Goal: Task Accomplishment & Management: Complete application form

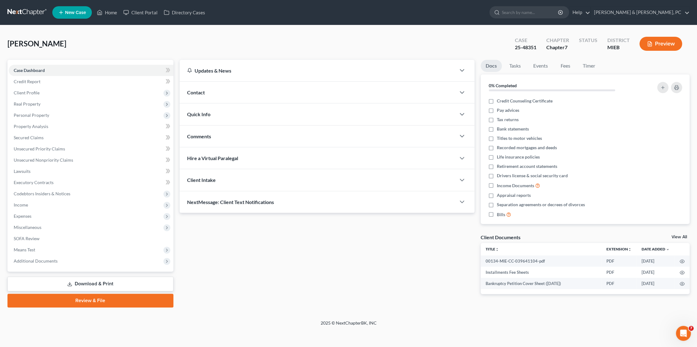
click at [252, 29] on div "[PERSON_NAME] Upgraded Case 25-48351 Chapter Chapter 7 Status District MIEB Pre…" at bounding box center [348, 172] width 697 height 294
click at [108, 15] on link "Home" at bounding box center [107, 12] width 26 height 11
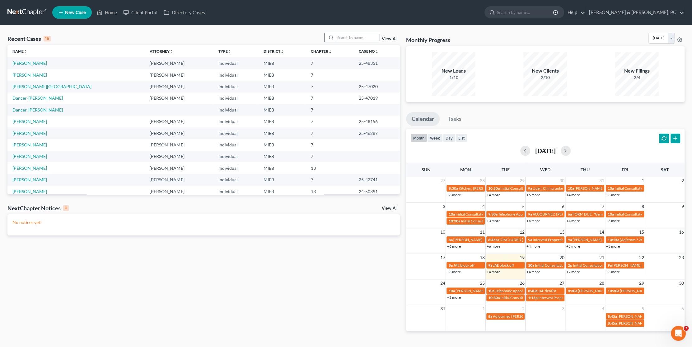
click at [335, 40] on input "search" at bounding box center [358, 37] width 44 height 9
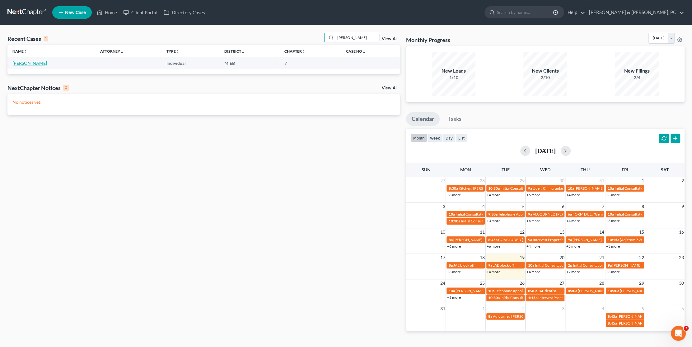
type input "[PERSON_NAME]"
click at [41, 65] on link "[PERSON_NAME]" at bounding box center [29, 62] width 35 height 5
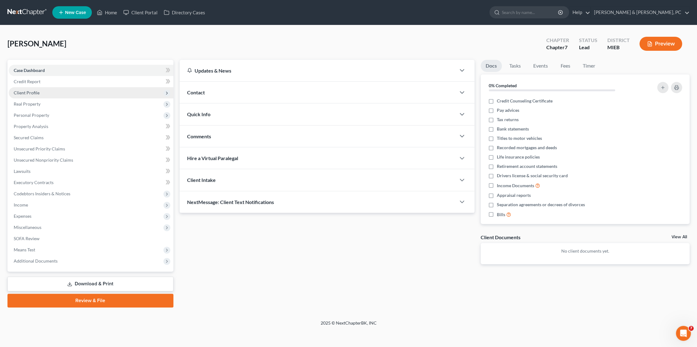
click at [36, 94] on span "Client Profile" at bounding box center [27, 92] width 26 height 5
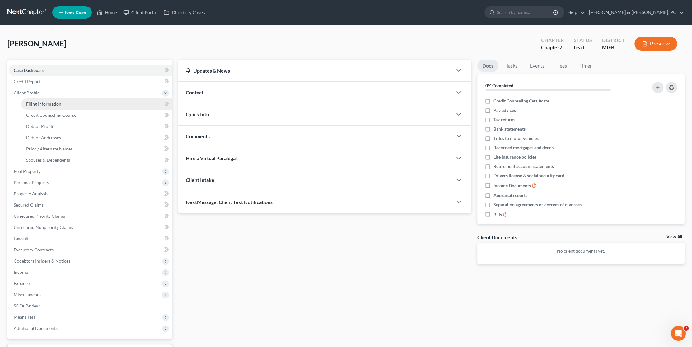
click at [51, 104] on span "Filing Information" at bounding box center [43, 103] width 35 height 5
select select "1"
select select "0"
select select "40"
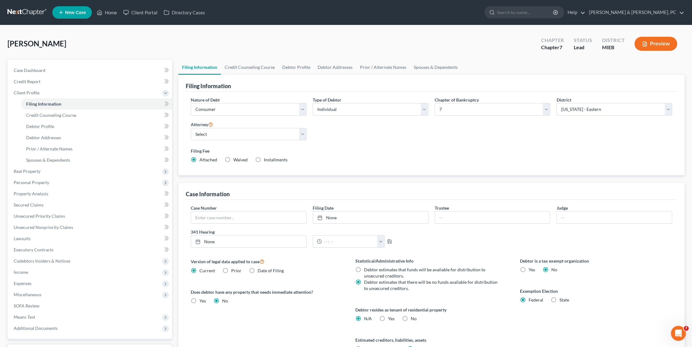
click at [264, 159] on label "Installments Installments" at bounding box center [276, 160] width 24 height 6
click at [266, 159] on input "Installments Installments" at bounding box center [268, 159] width 4 height 4
radio input "true"
radio input "false"
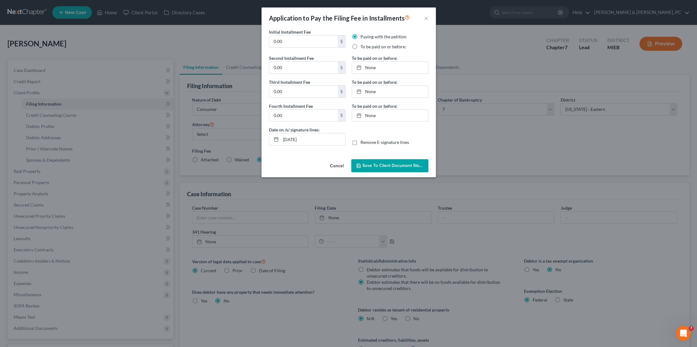
click at [335, 167] on span "Save to Client Document Storage" at bounding box center [395, 165] width 66 height 5
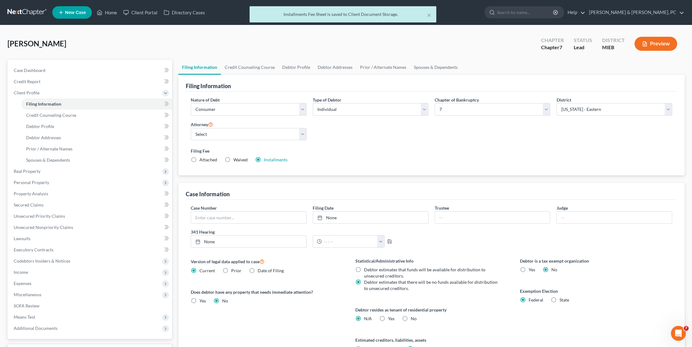
click at [335, 137] on div "Nature of Debt Select Business Consumer Other Nature of Business Select Clearin…" at bounding box center [432, 132] width 488 height 72
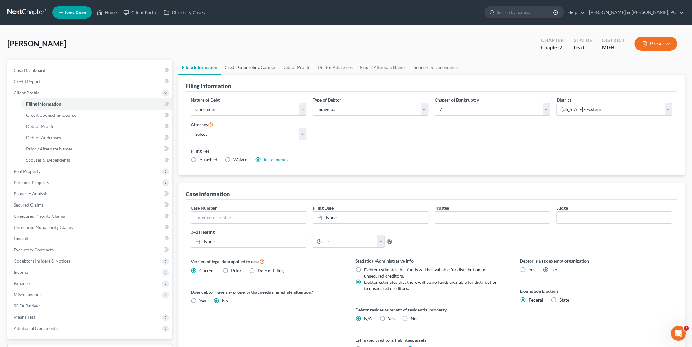
click at [257, 66] on link "Credit Counseling Course" at bounding box center [250, 67] width 58 height 15
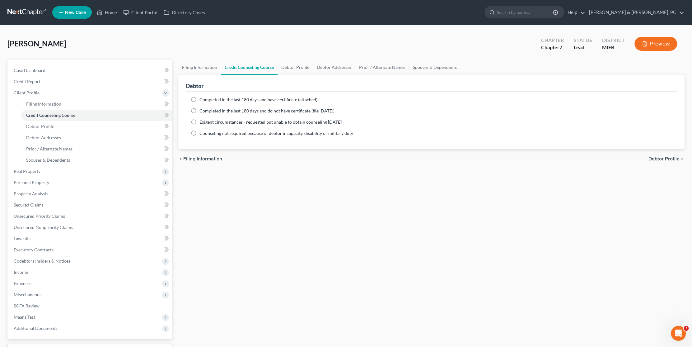
click at [241, 98] on span "Completed in the last 180 days and have certificate (attached)" at bounding box center [259, 99] width 118 height 5
click at [206, 98] on input "Completed in the last 180 days and have certificate (attached)" at bounding box center [204, 98] width 4 height 4
radio input "true"
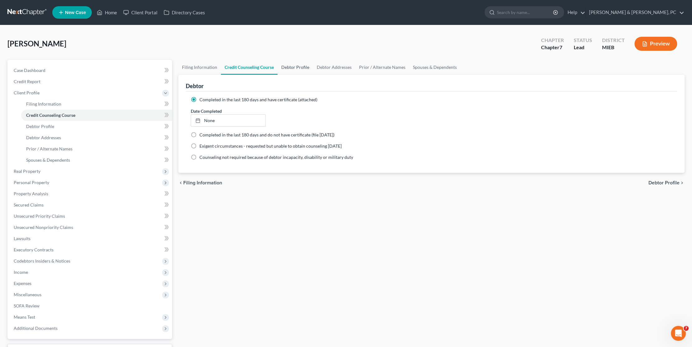
click at [307, 69] on link "Debtor Profile" at bounding box center [295, 67] width 35 height 15
select select "0"
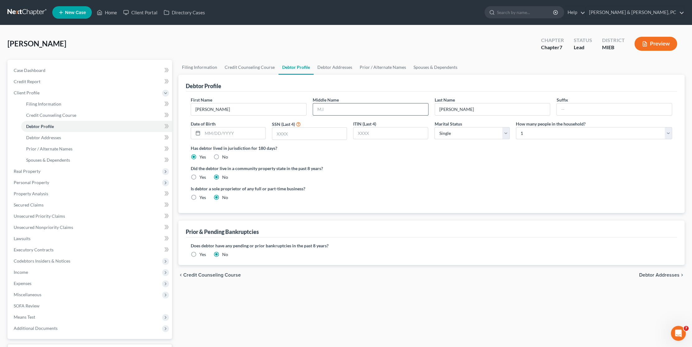
click at [335, 112] on input "text" at bounding box center [370, 109] width 115 height 12
click at [335, 70] on link "Debtor Addresses" at bounding box center [335, 67] width 42 height 15
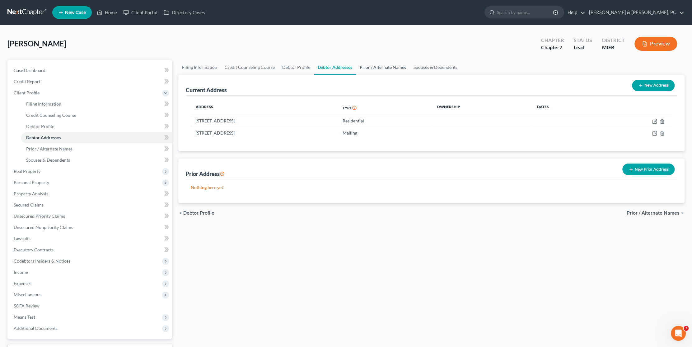
click at [335, 69] on link "Prior / Alternate Names" at bounding box center [383, 67] width 54 height 15
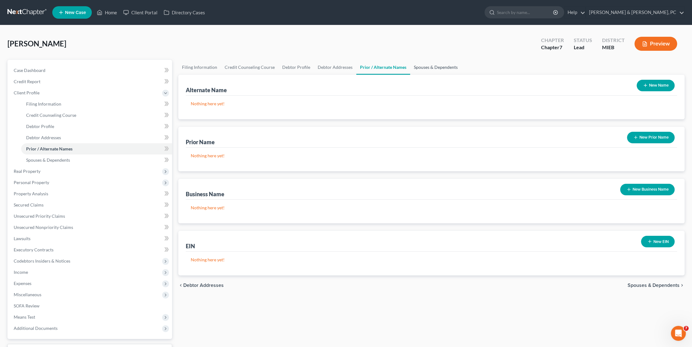
click at [335, 68] on link "Spouses & Dependents" at bounding box center [435, 67] width 51 height 15
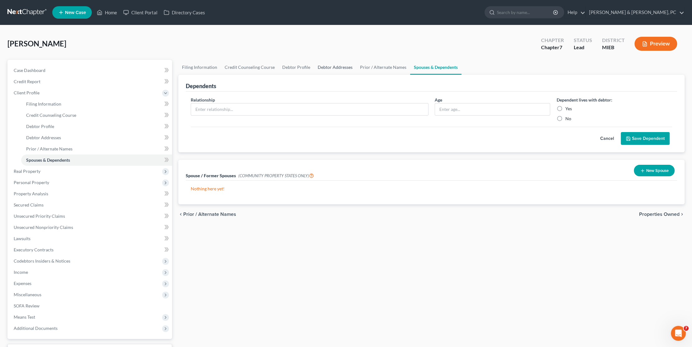
click at [333, 68] on link "Debtor Addresses" at bounding box center [335, 67] width 42 height 15
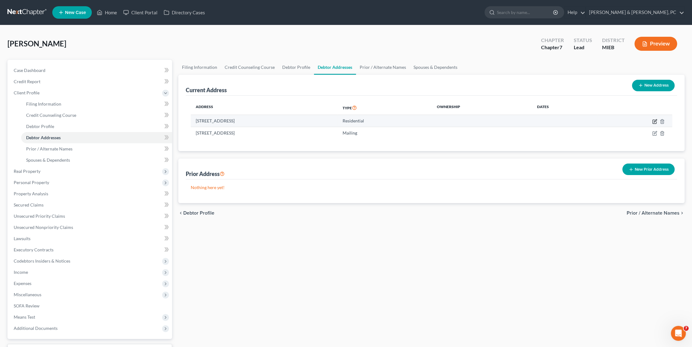
click at [335, 121] on icon "button" at bounding box center [654, 121] width 5 height 5
select select "23"
select select "0"
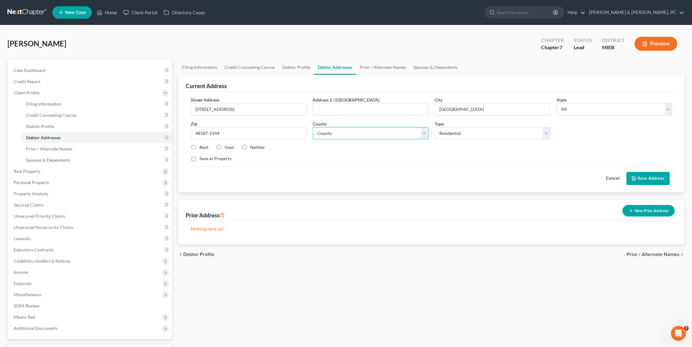
click at [335, 128] on select "[GEOGRAPHIC_DATA] [GEOGRAPHIC_DATA] [GEOGRAPHIC_DATA] [GEOGRAPHIC_DATA] [GEOGRA…" at bounding box center [371, 133] width 116 height 12
select select "81"
click at [313, 127] on select "[GEOGRAPHIC_DATA] [GEOGRAPHIC_DATA] [GEOGRAPHIC_DATA] [GEOGRAPHIC_DATA] [GEOGRA…" at bounding box center [371, 133] width 116 height 12
click at [335, 172] on button "Save Address" at bounding box center [648, 178] width 43 height 13
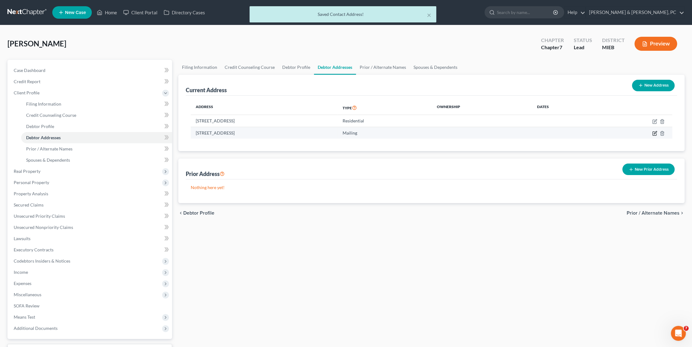
click at [335, 134] on icon "button" at bounding box center [654, 133] width 5 height 5
select select "23"
select select "0"
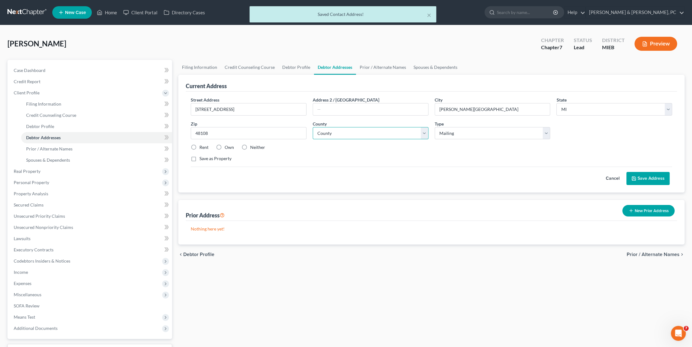
click at [335, 133] on select "[GEOGRAPHIC_DATA] [GEOGRAPHIC_DATA] [GEOGRAPHIC_DATA] [GEOGRAPHIC_DATA] [GEOGRA…" at bounding box center [371, 133] width 116 height 12
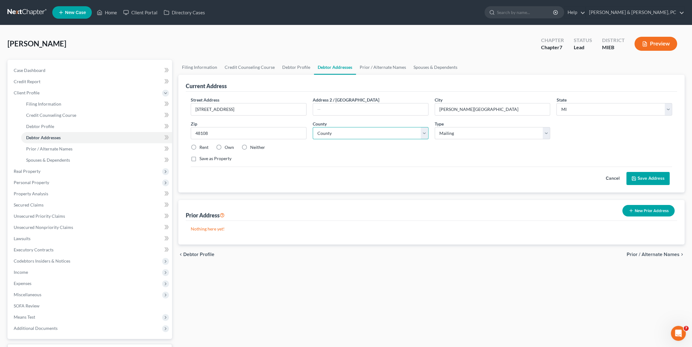
select select "80"
click at [313, 127] on select "[GEOGRAPHIC_DATA] [GEOGRAPHIC_DATA] [GEOGRAPHIC_DATA] [GEOGRAPHIC_DATA] [GEOGRA…" at bounding box center [371, 133] width 116 height 12
click at [335, 177] on icon at bounding box center [634, 178] width 5 height 5
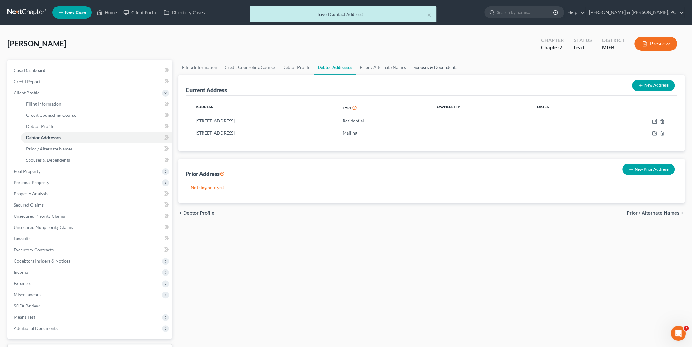
click at [335, 66] on link "Spouses & Dependents" at bounding box center [435, 67] width 51 height 15
